Goal: Task Accomplishment & Management: Complete application form

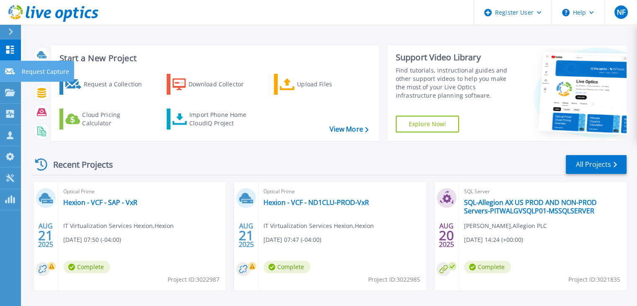
click at [10, 70] on icon at bounding box center [10, 71] width 10 height 6
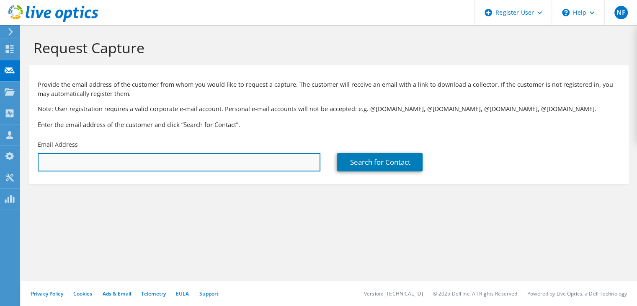
click at [139, 163] on input "text" at bounding box center [179, 162] width 283 height 18
paste input "[EMAIL_ADDRESS][DOMAIN_NAME]"
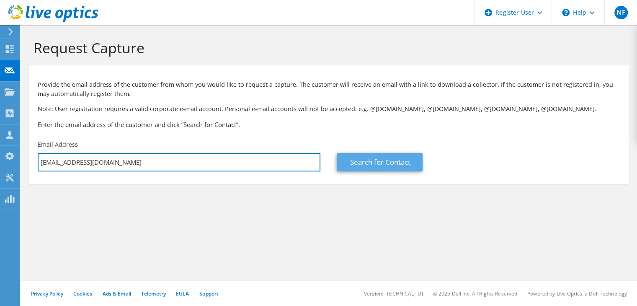
type input "[EMAIL_ADDRESS][DOMAIN_NAME]"
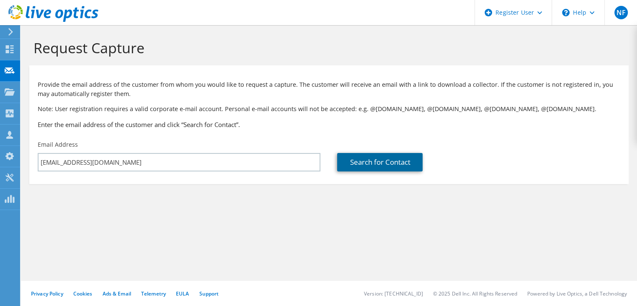
click at [360, 160] on link "Search for Contact" at bounding box center [379, 162] width 85 height 18
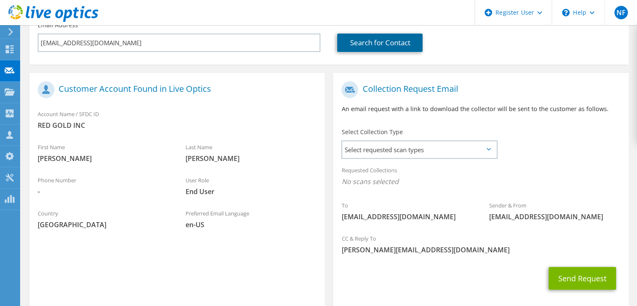
scroll to position [126, 0]
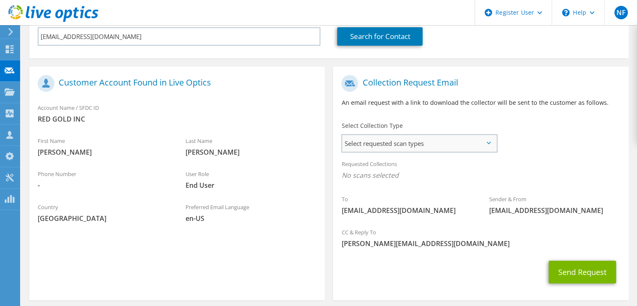
click at [404, 134] on div "Select requested scan types Server Virtualization Optical Prime AWS Nutanix SC" at bounding box center [419, 143] width 156 height 18
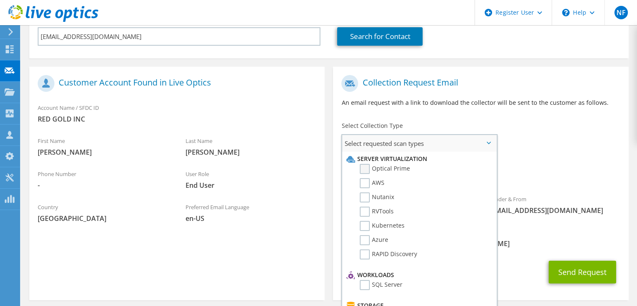
click at [399, 166] on label "Optical Prime" at bounding box center [385, 169] width 50 height 10
click at [0, 0] on input "Optical Prime" at bounding box center [0, 0] width 0 height 0
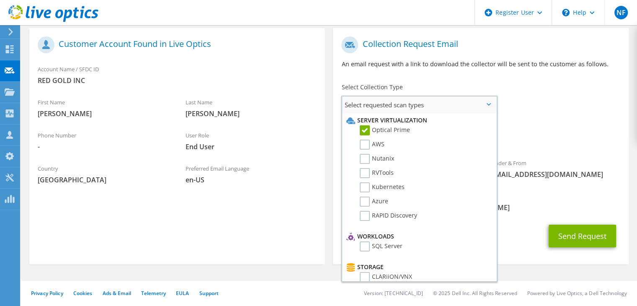
scroll to position [122, 0]
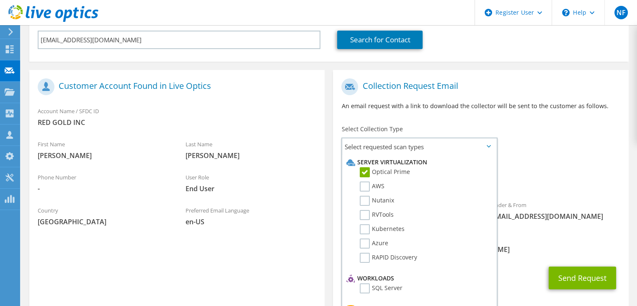
click at [540, 156] on div "To [EMAIL_ADDRESS][DOMAIN_NAME] Sender & From [EMAIL_ADDRESS][DOMAIN_NAME]" at bounding box center [480, 151] width 295 height 155
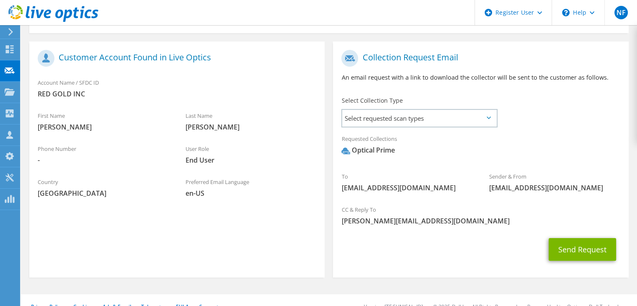
scroll to position [164, 0]
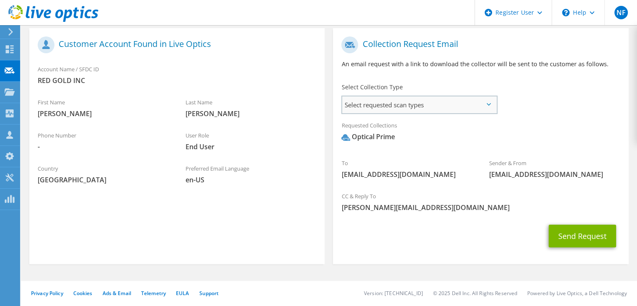
click at [443, 103] on span "Select requested scan types" at bounding box center [419, 104] width 154 height 17
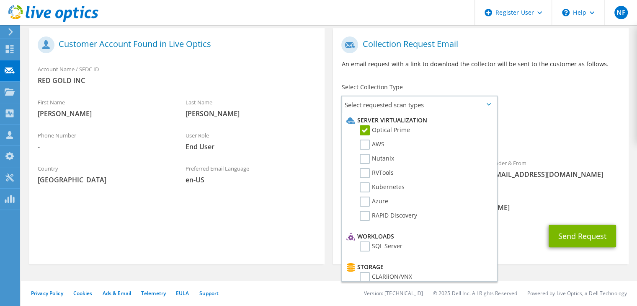
click at [536, 136] on span "Optical Prime" at bounding box center [480, 139] width 278 height 14
